Goal: Information Seeking & Learning: Learn about a topic

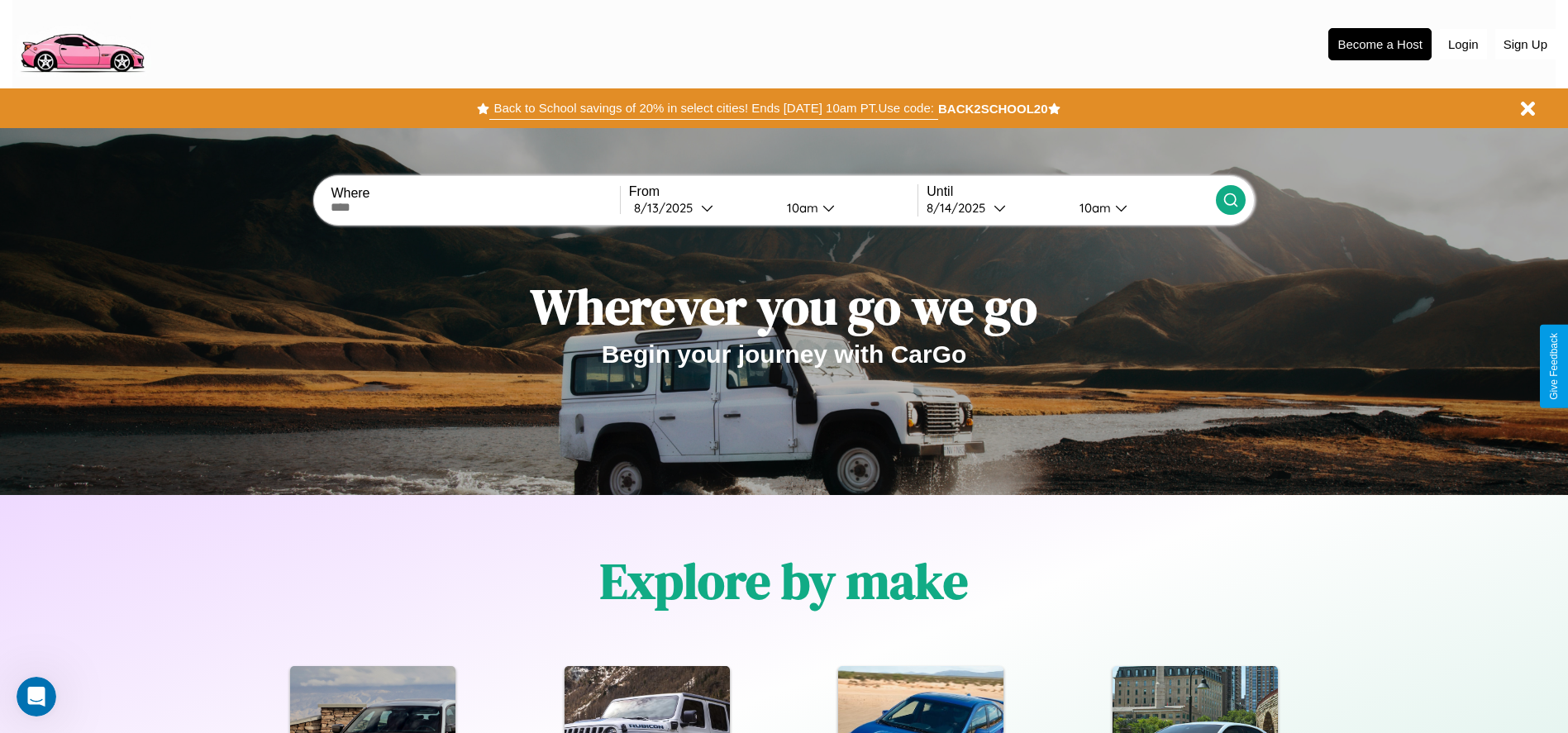
click at [713, 108] on button "Back to School savings of 20% in select cities! Ends [DATE] 10am PT. Use code:" at bounding box center [713, 108] width 448 height 24
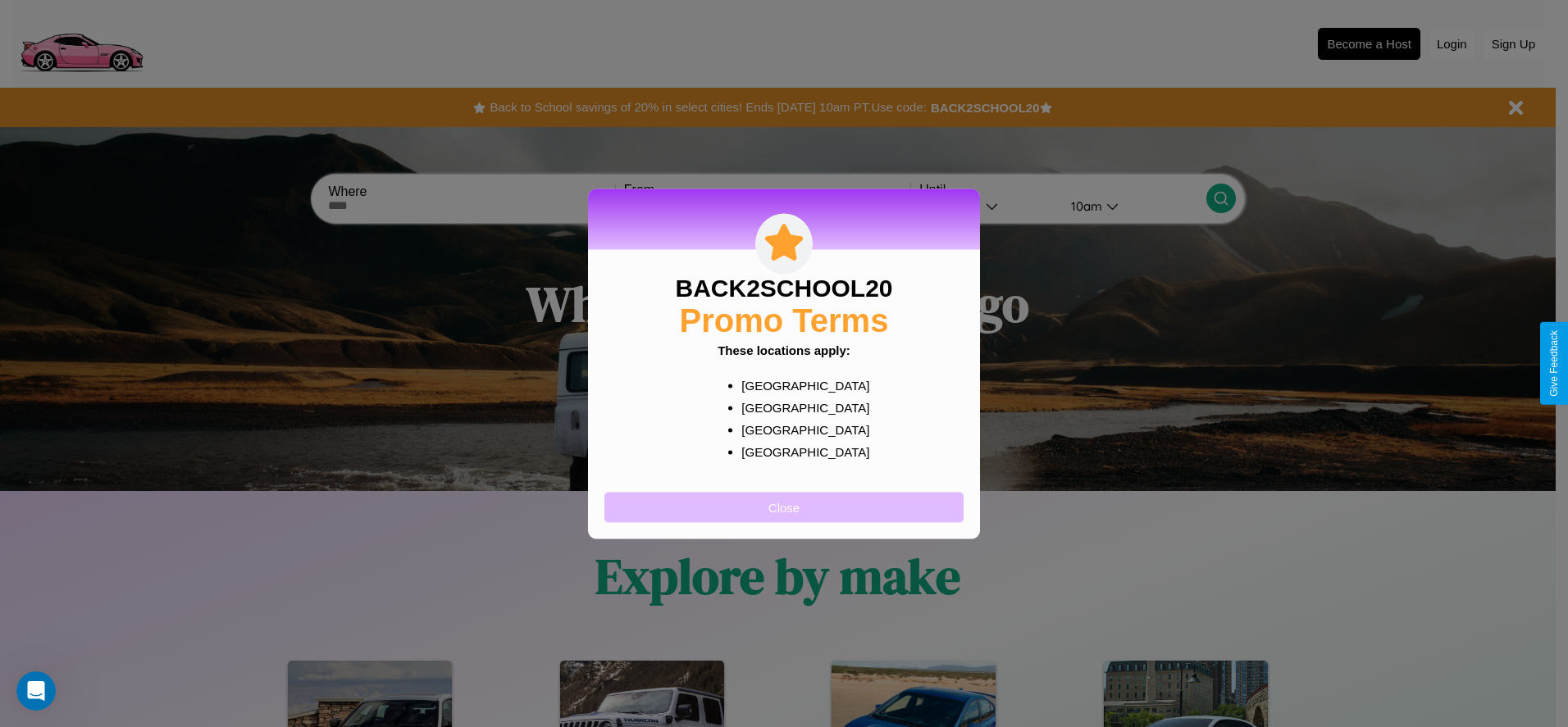
click at [784, 507] on button "Close" at bounding box center [784, 507] width 359 height 30
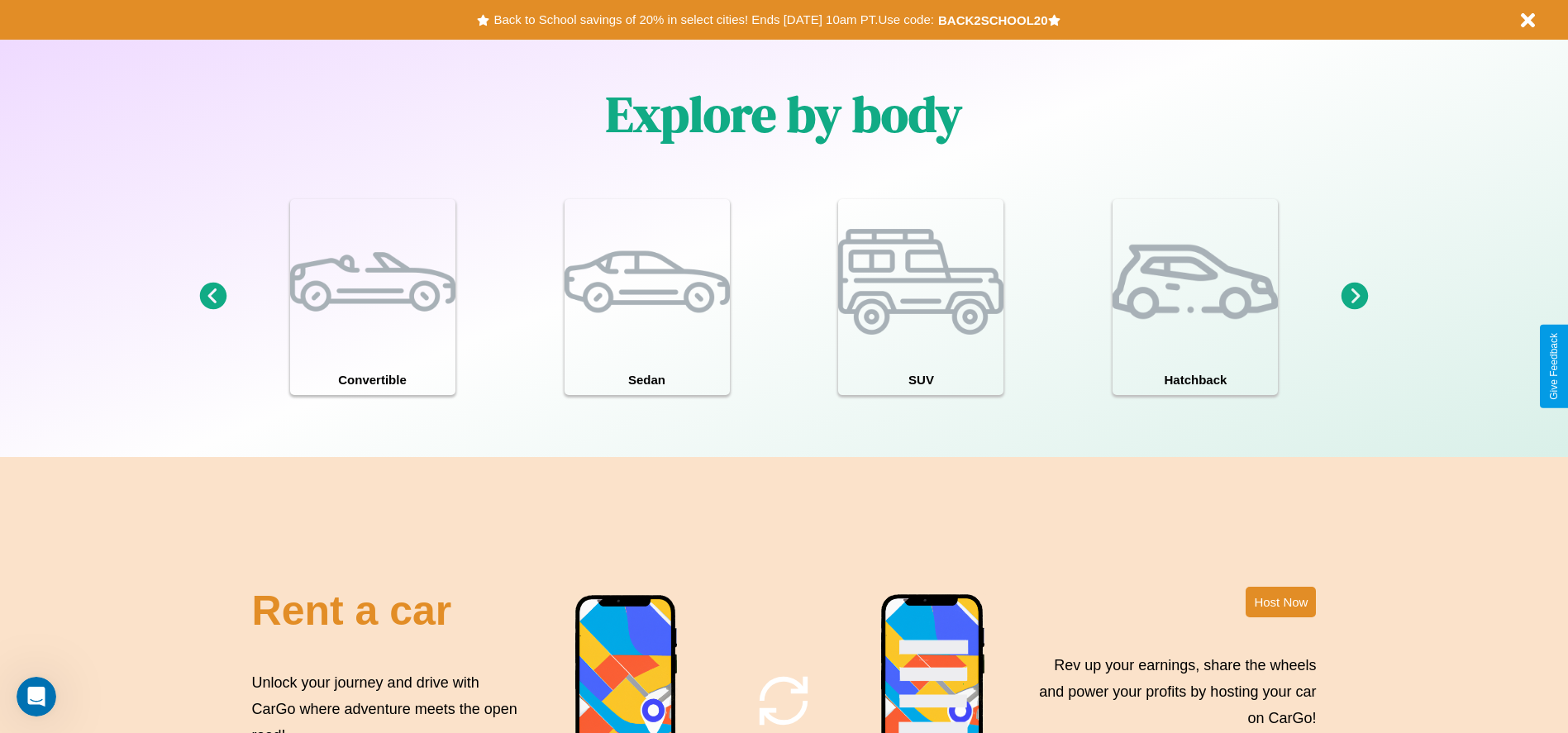
scroll to position [2371, 0]
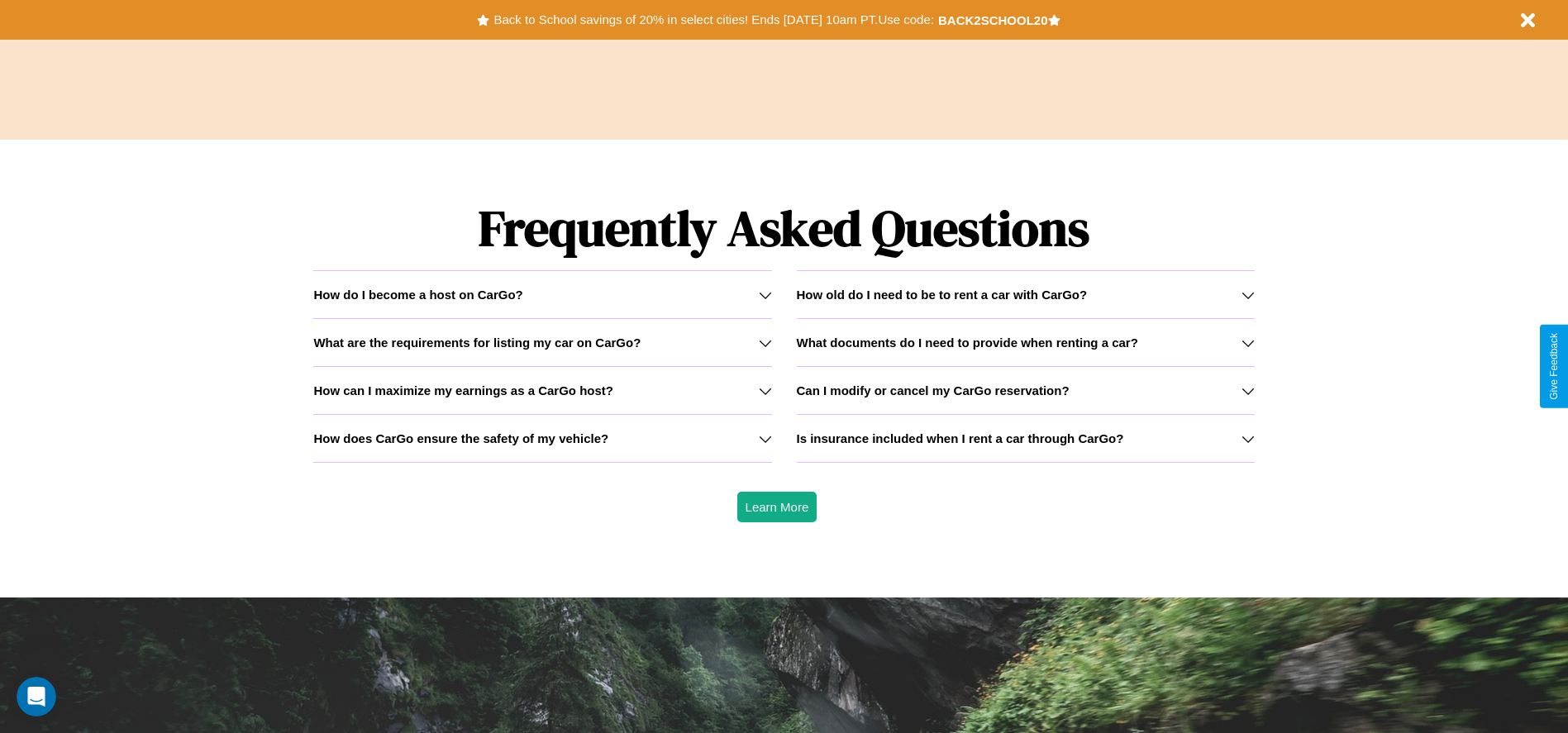
click at [1025, 438] on h3 "Is insurance included when I rent a car through CarGo?" at bounding box center [960, 439] width 327 height 14
click at [764, 438] on icon at bounding box center [765, 439] width 13 height 13
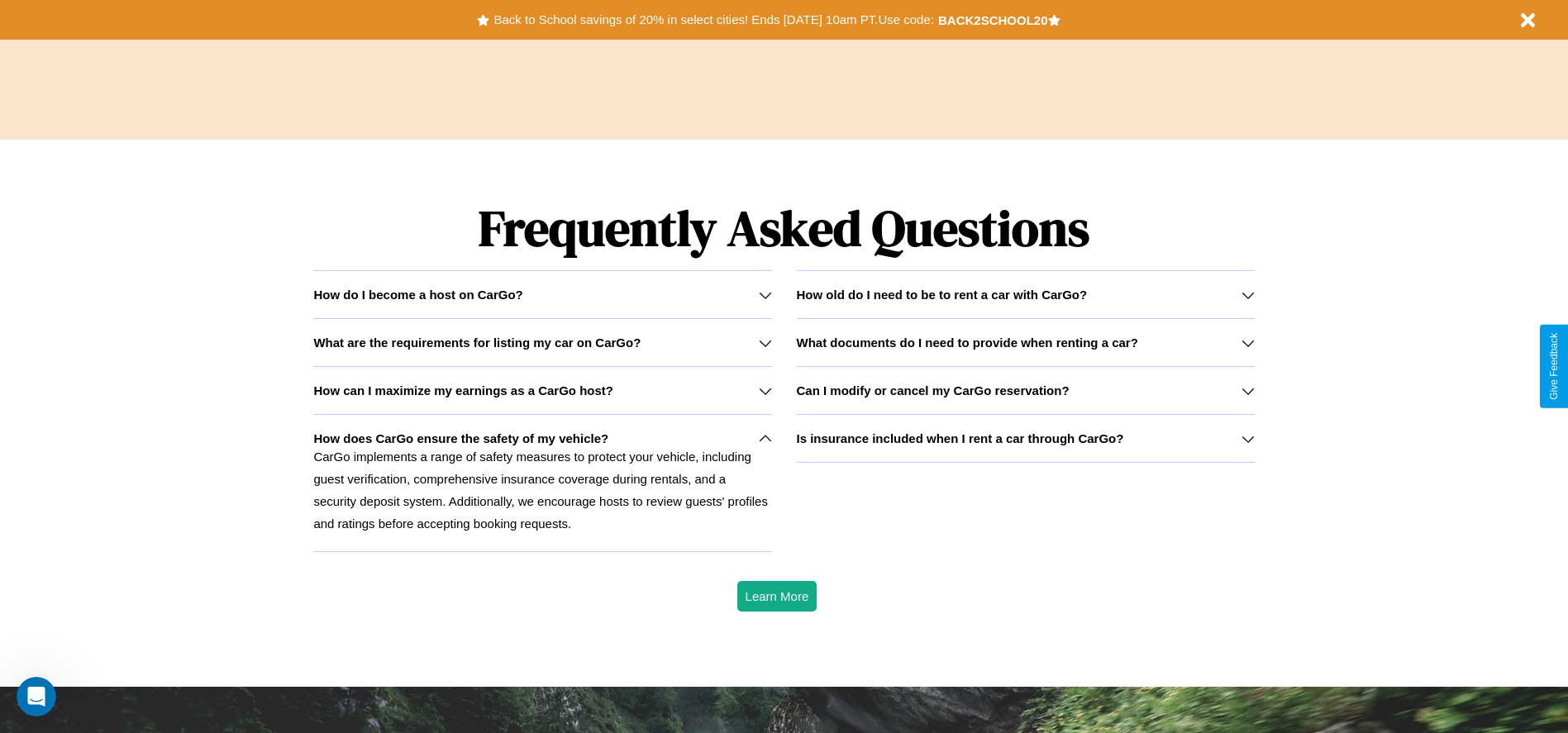
click at [1025, 390] on h3 "Can I modify or cancel my CarGo reservation?" at bounding box center [932, 391] width 273 height 14
click at [764, 342] on icon at bounding box center [765, 342] width 13 height 13
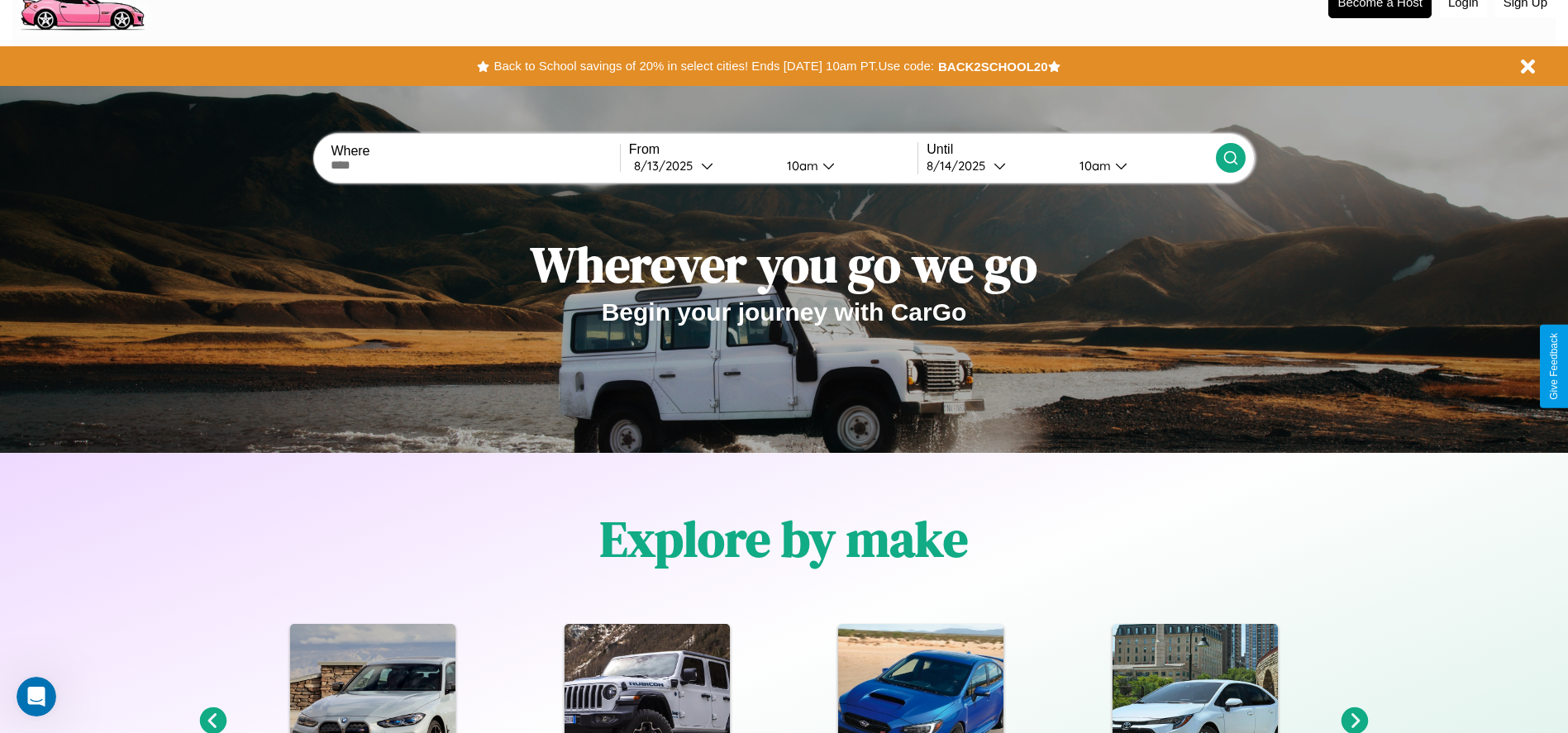
scroll to position [0, 0]
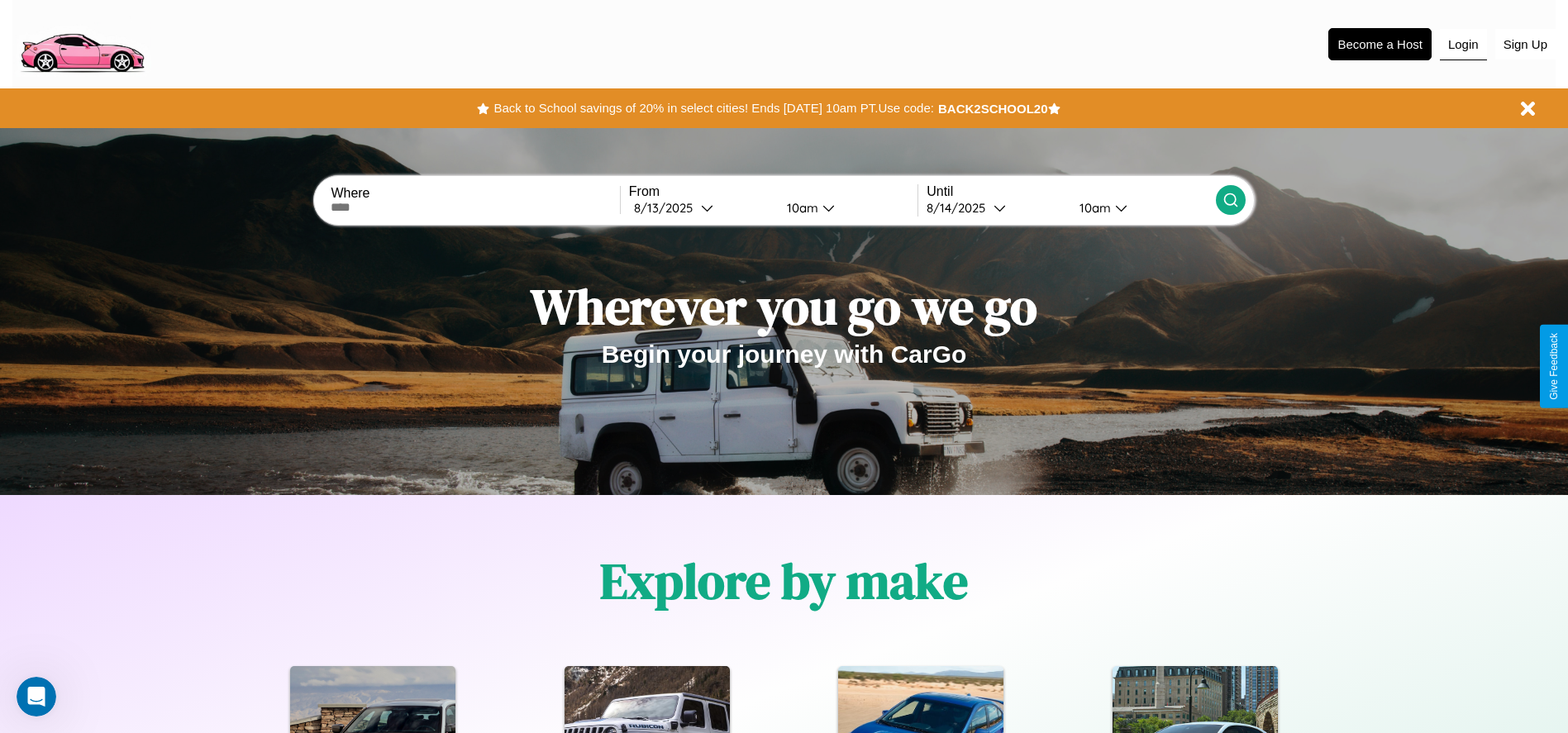
click at [1464, 44] on button "Login" at bounding box center [1464, 44] width 47 height 31
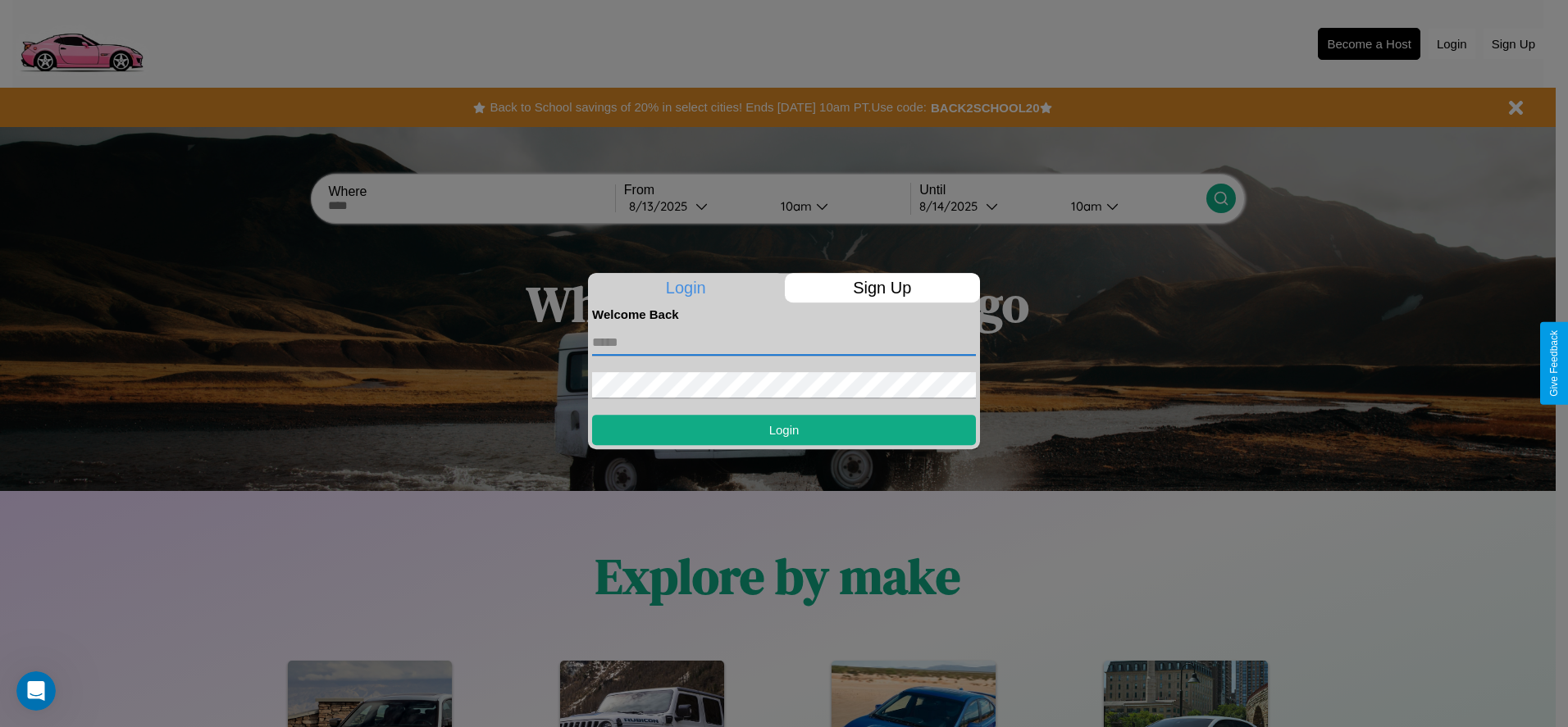
click at [784, 342] on input "text" at bounding box center [784, 343] width 384 height 26
type input "**********"
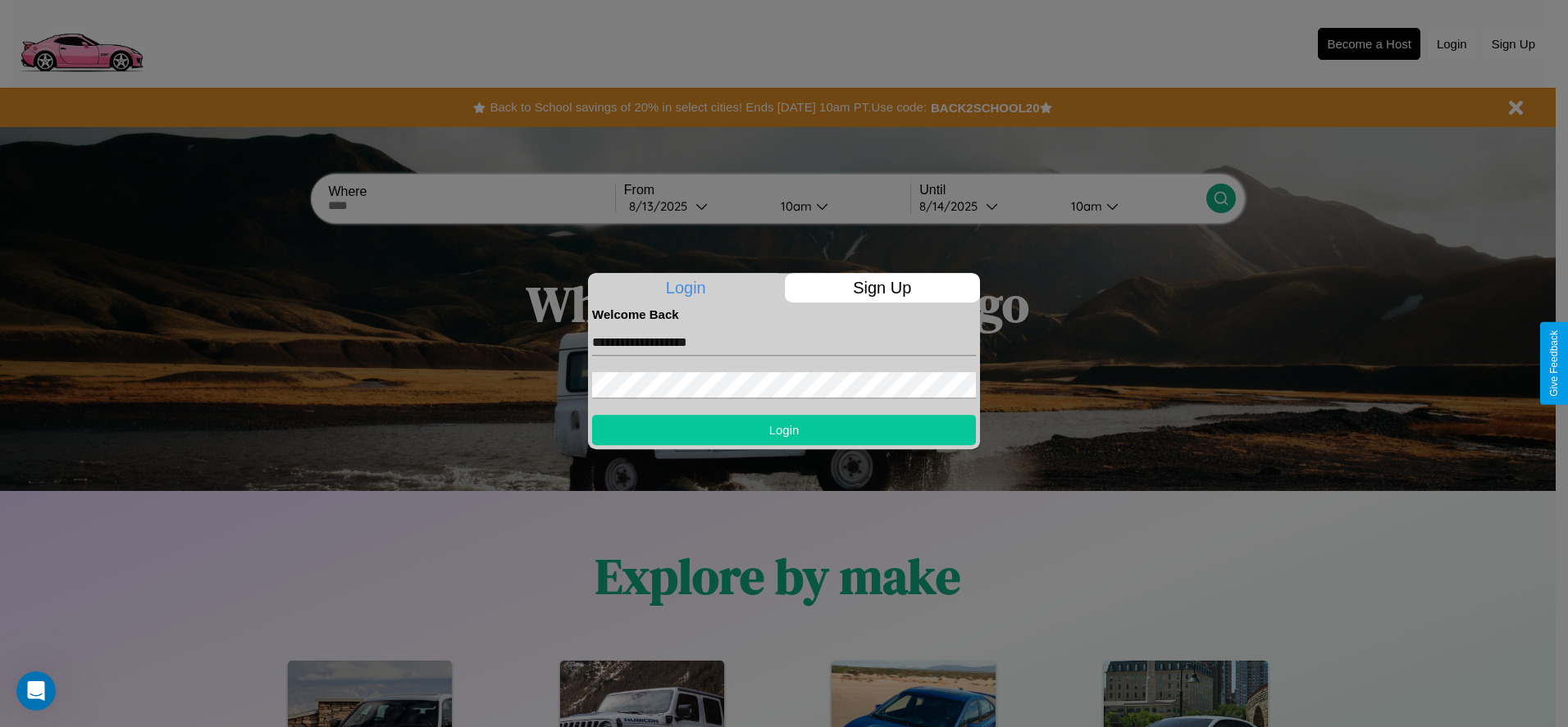
click at [784, 430] on button "Login" at bounding box center [784, 429] width 384 height 30
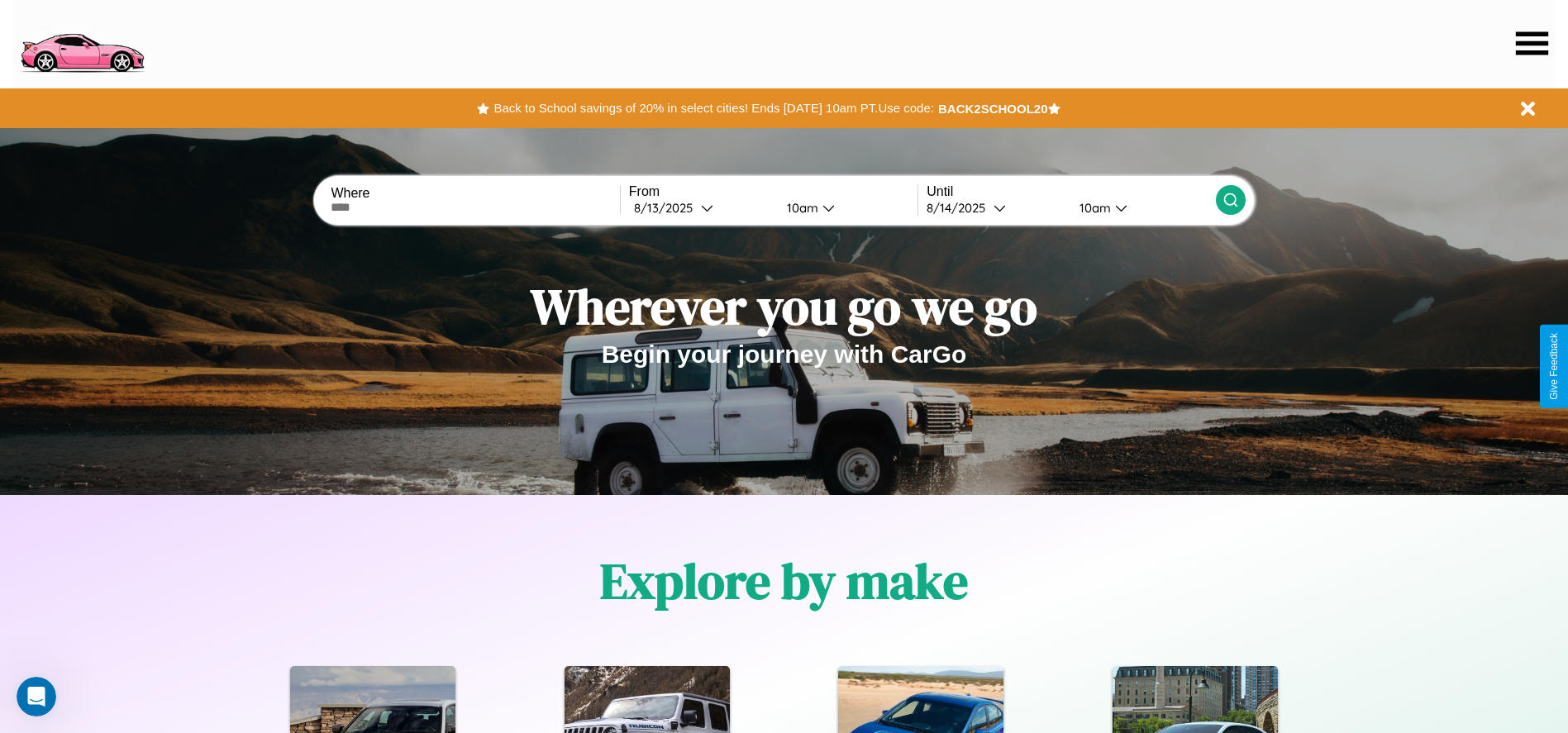
click at [1531, 43] on icon at bounding box center [1531, 43] width 32 height 24
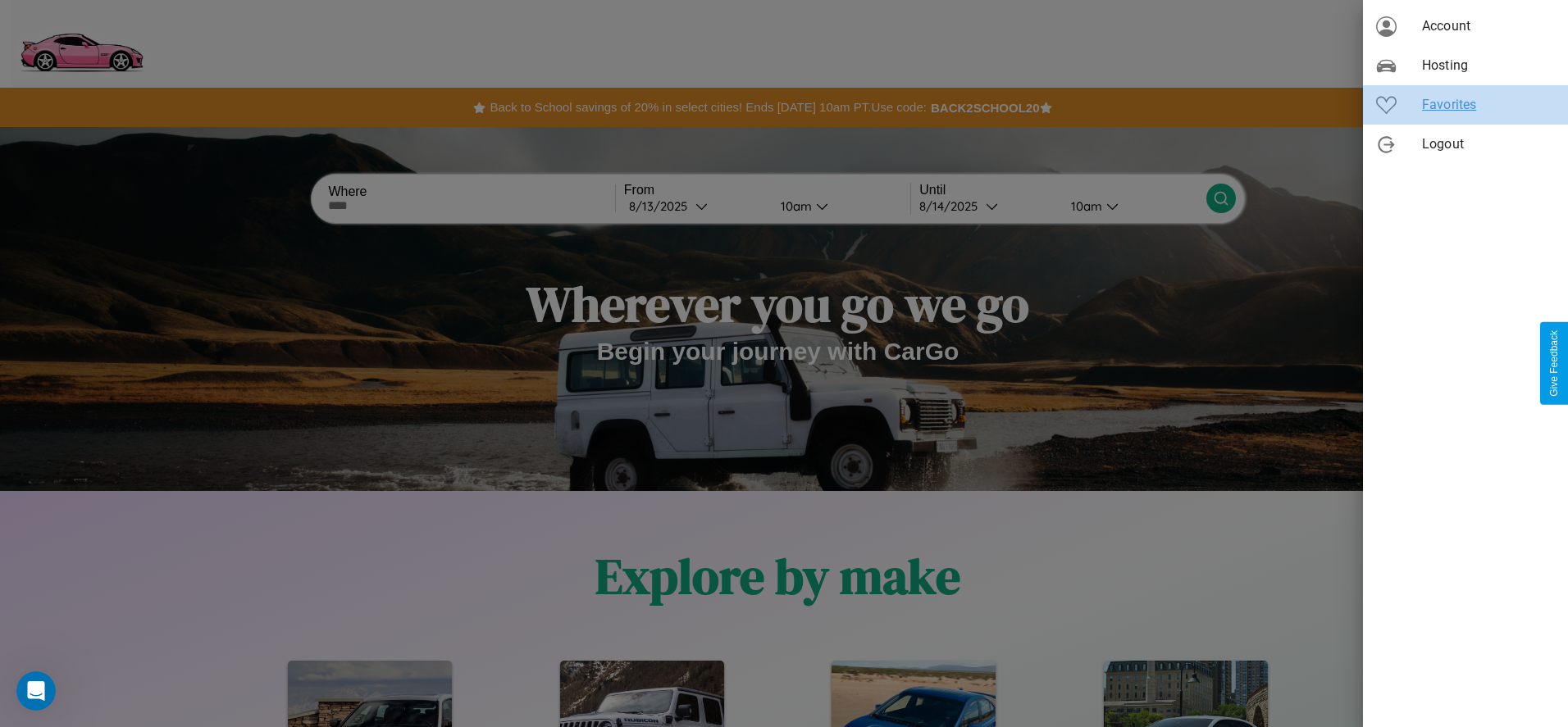
click at [1466, 105] on span "Favorites" at bounding box center [1489, 104] width 133 height 20
